Goal: Transaction & Acquisition: Book appointment/travel/reservation

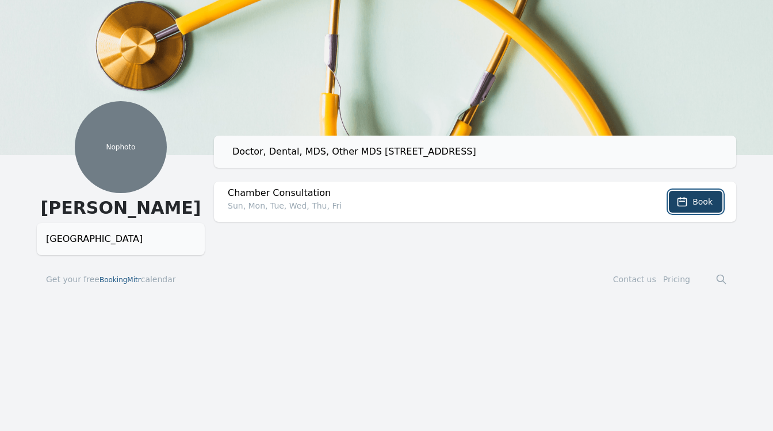
click at [689, 201] on button "Book" at bounding box center [695, 202] width 53 height 22
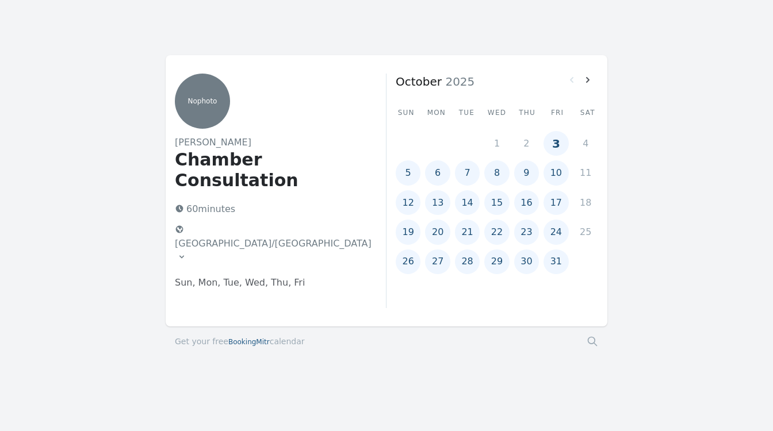
click at [553, 143] on button "3" at bounding box center [555, 143] width 25 height 25
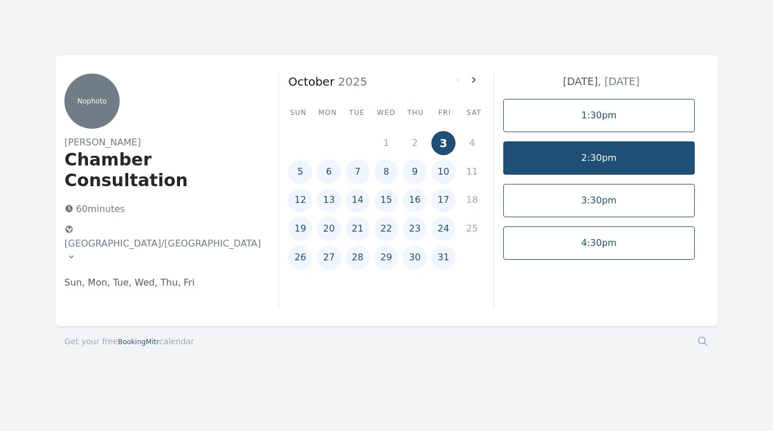
click at [581, 163] on link "2:30pm" at bounding box center [598, 157] width 191 height 33
